Goal: Information Seeking & Learning: Learn about a topic

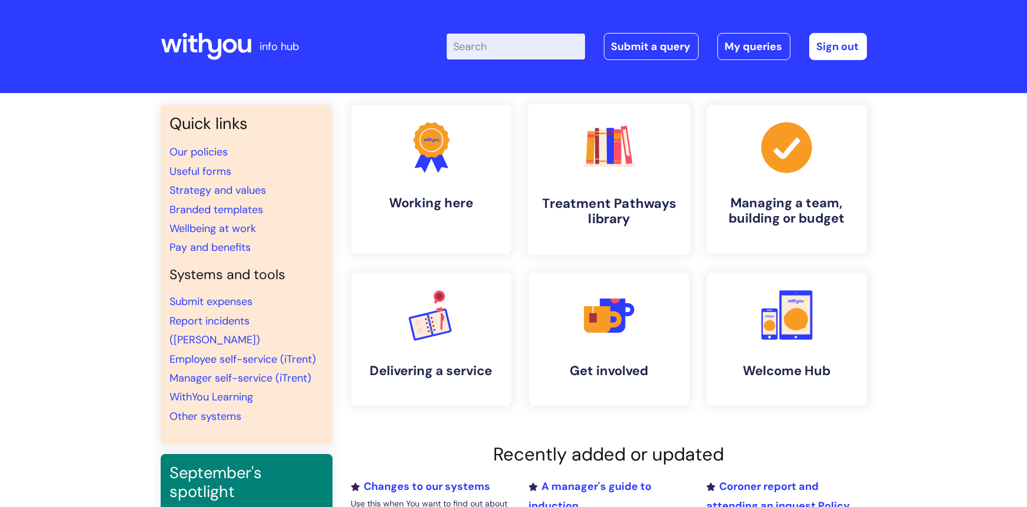
click at [642, 202] on h4 "Treatment Pathways library" at bounding box center [609, 211] width 144 height 32
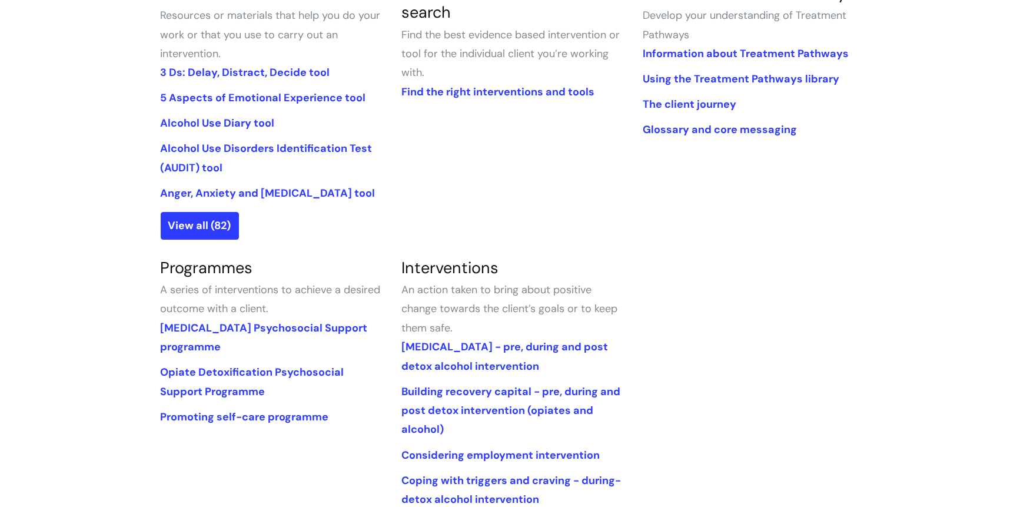
scroll to position [352, 0]
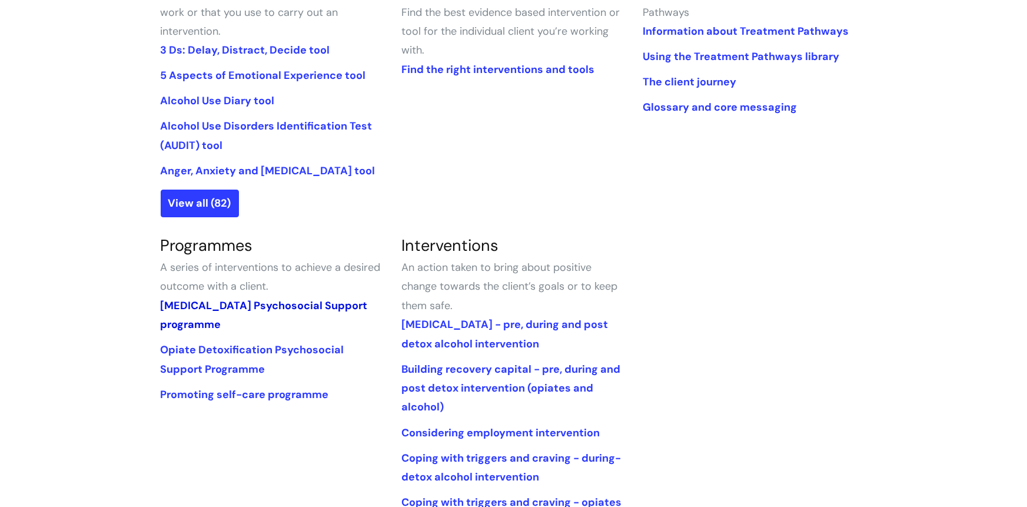
click at [253, 303] on link "[MEDICAL_DATA] Psychosocial Support programme" at bounding box center [264, 314] width 207 height 33
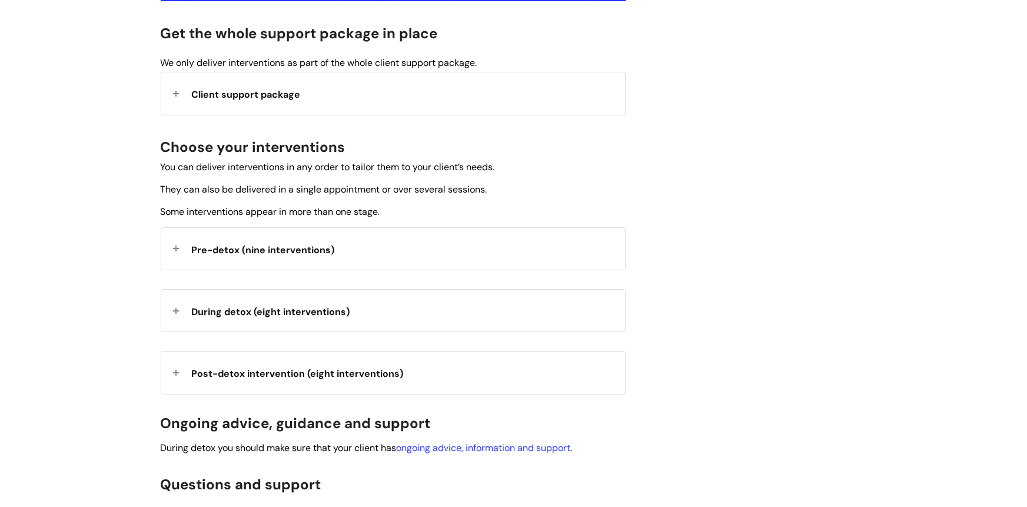
scroll to position [360, 0]
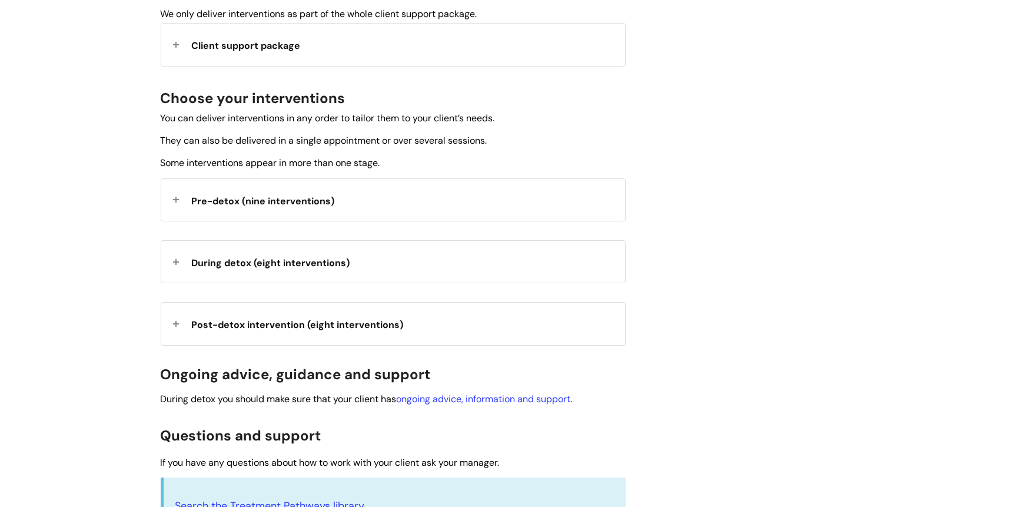
click at [390, 318] on span "Post-detox intervention (eight interventions)" at bounding box center [298, 324] width 212 height 12
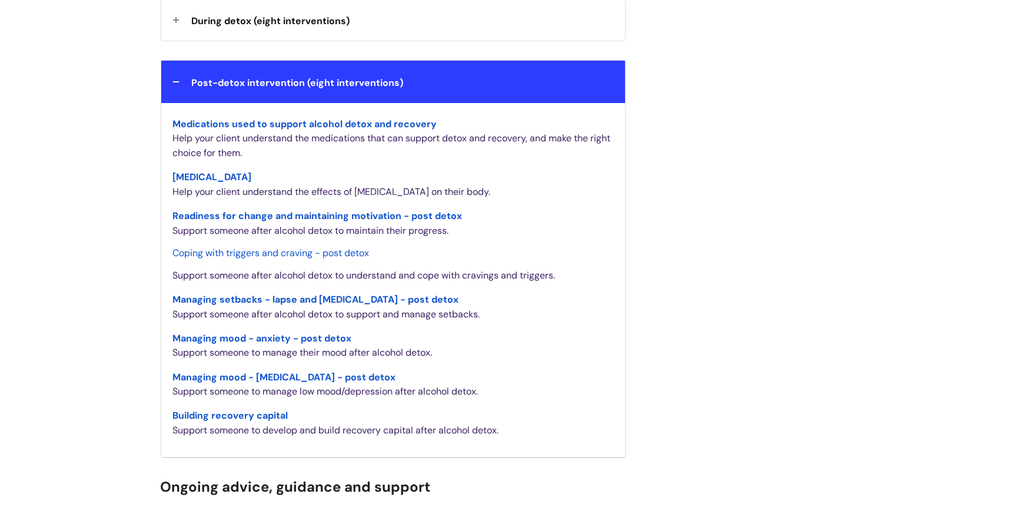
scroll to position [604, 0]
